Goal: Transaction & Acquisition: Purchase product/service

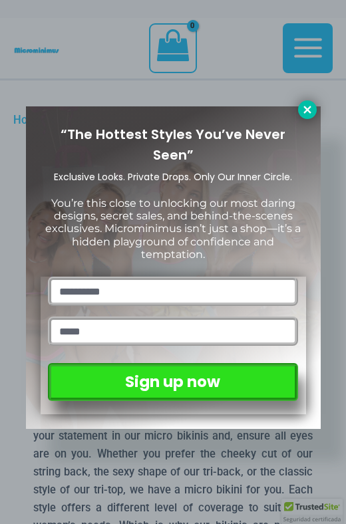
click at [315, 104] on div "“The Hottest Styles You’ve Never Seen” Exclusive Looks. Private Drops. Only Our…" at bounding box center [173, 262] width 346 height 524
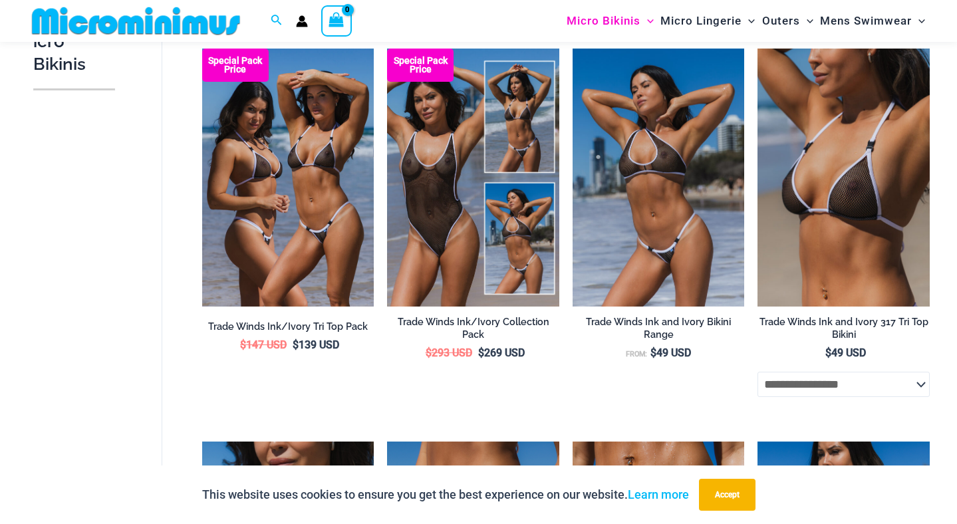
scroll to position [452, 0]
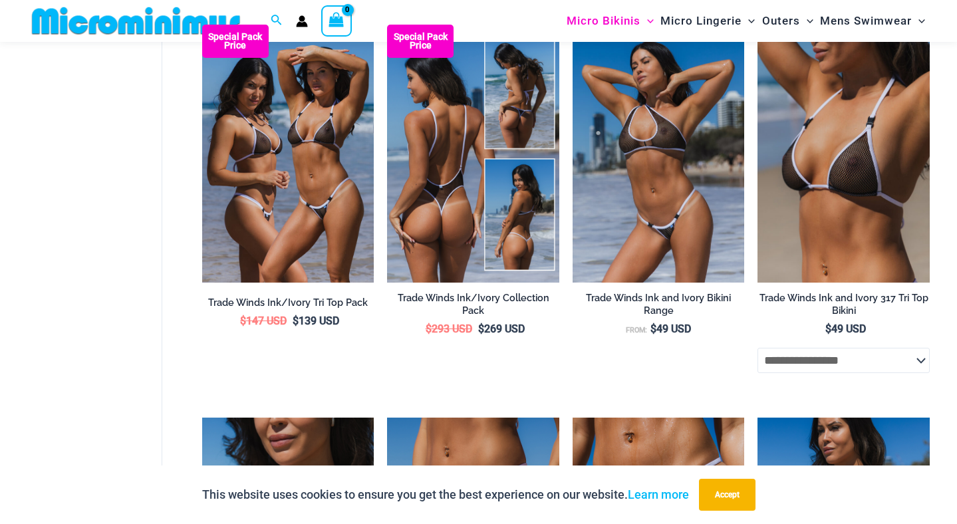
click at [519, 214] on img at bounding box center [473, 154] width 172 height 258
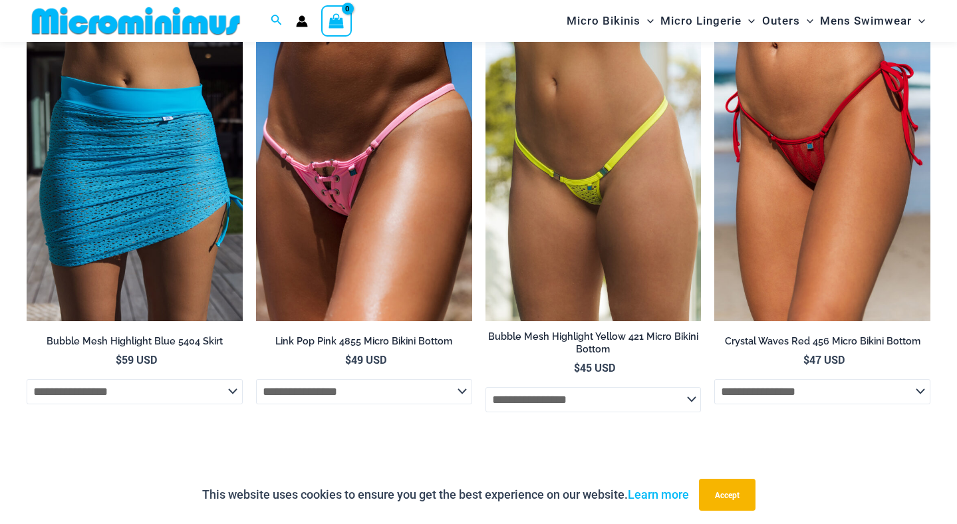
scroll to position [5273, 0]
